Goal: Book appointment/travel/reservation

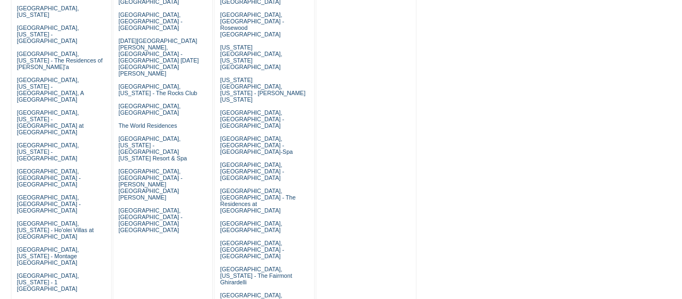
scroll to position [20, 0]
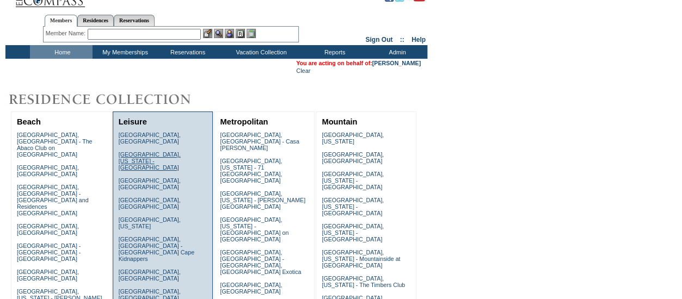
click at [151, 151] on link "[GEOGRAPHIC_DATA], [US_STATE] - [GEOGRAPHIC_DATA]" at bounding box center [150, 161] width 62 height 20
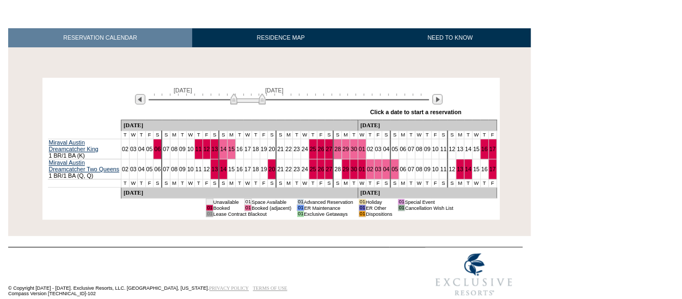
scroll to position [156, 0]
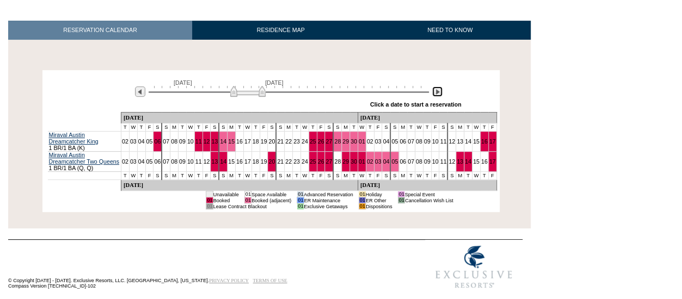
click at [439, 94] on img at bounding box center [437, 92] width 10 height 10
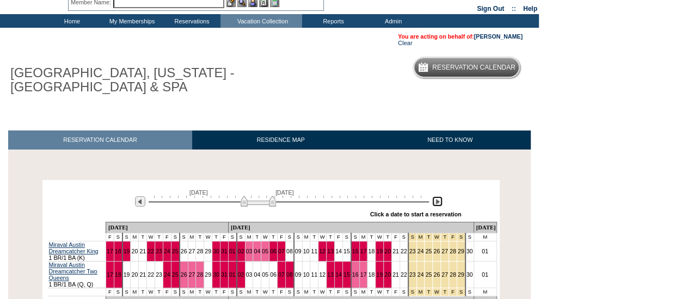
scroll to position [46, 0]
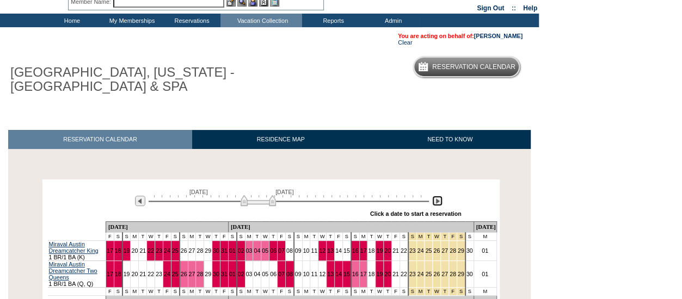
click at [438, 206] on img at bounding box center [437, 201] width 10 height 10
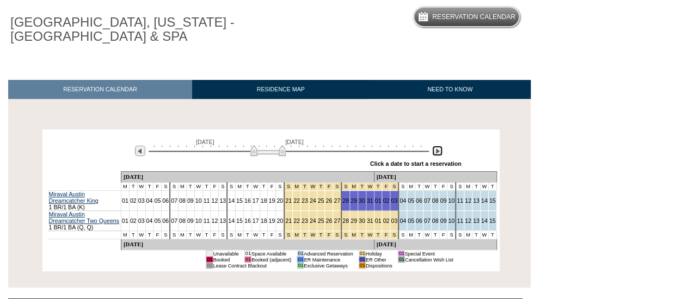
scroll to position [0, 0]
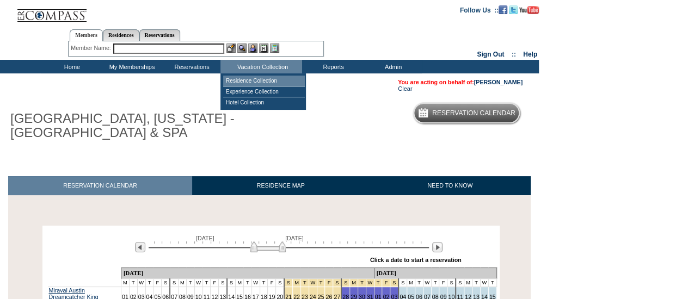
click at [273, 82] on td "Residence Collection" at bounding box center [264, 81] width 82 height 11
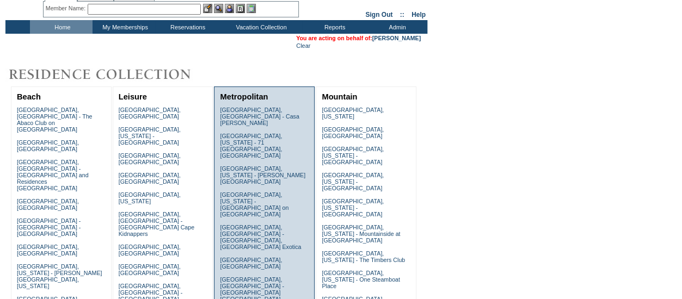
scroll to position [46, 0]
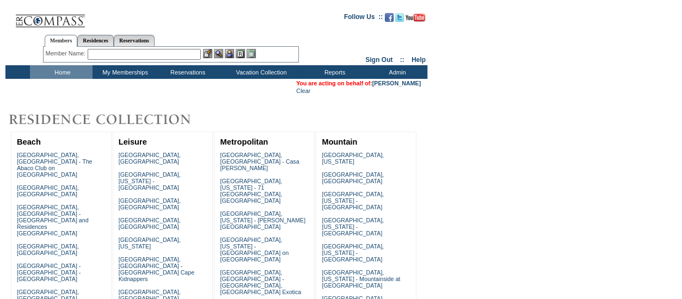
scroll to position [2, 0]
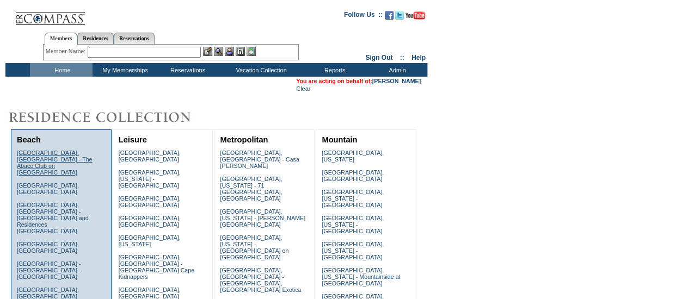
click at [61, 154] on link "[GEOGRAPHIC_DATA], [GEOGRAPHIC_DATA] - The Abaco Club on [GEOGRAPHIC_DATA]" at bounding box center [55, 163] width 76 height 26
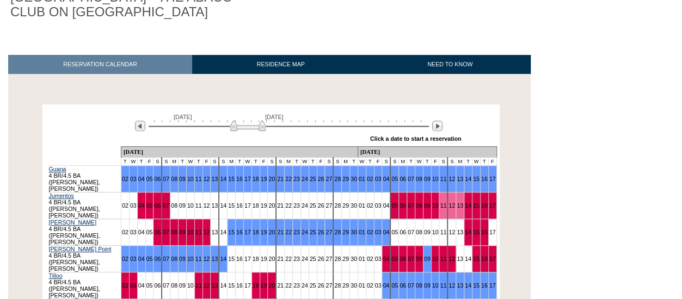
scroll to position [182, 0]
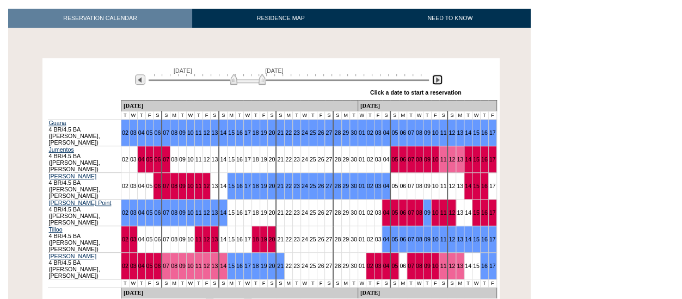
click at [435, 75] on img at bounding box center [437, 80] width 10 height 10
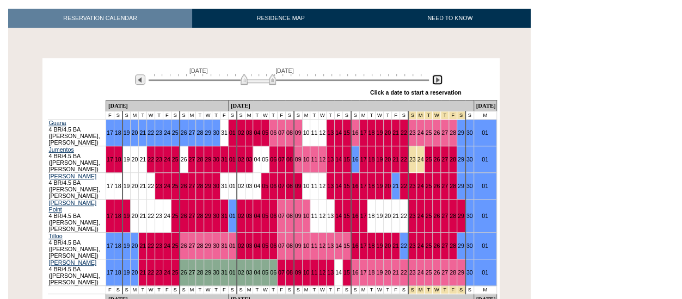
click at [436, 75] on img at bounding box center [437, 80] width 10 height 10
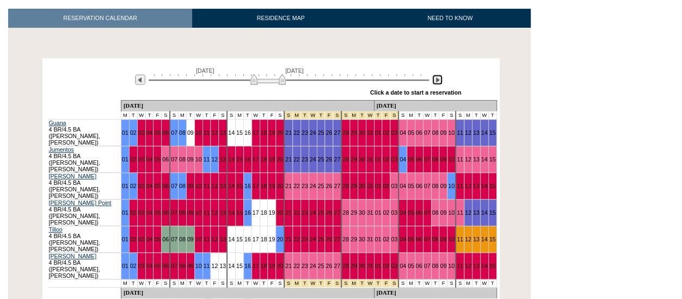
click at [437, 75] on img at bounding box center [437, 80] width 10 height 10
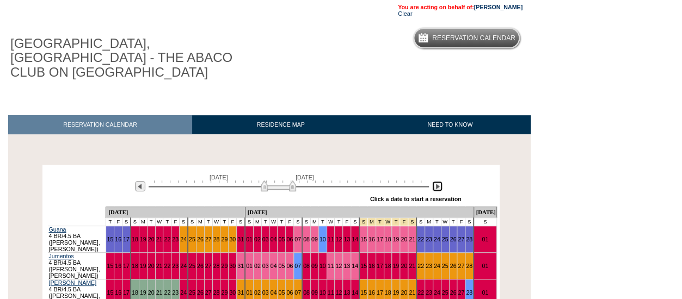
scroll to position [0, 0]
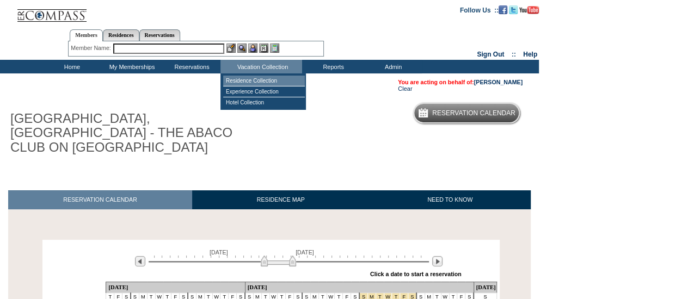
click at [258, 83] on td "Residence Collection" at bounding box center [264, 81] width 82 height 11
